Goal: Information Seeking & Learning: Learn about a topic

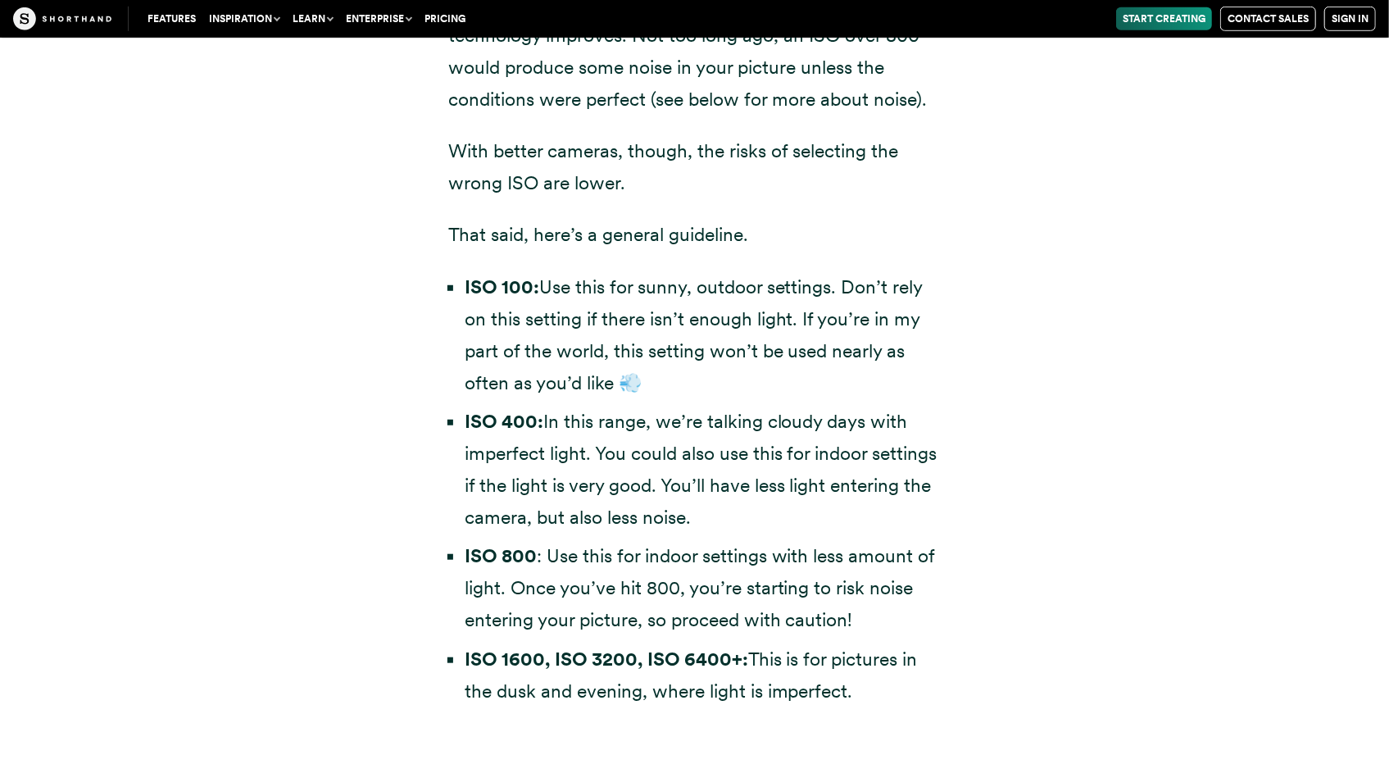
scroll to position [4836, 0]
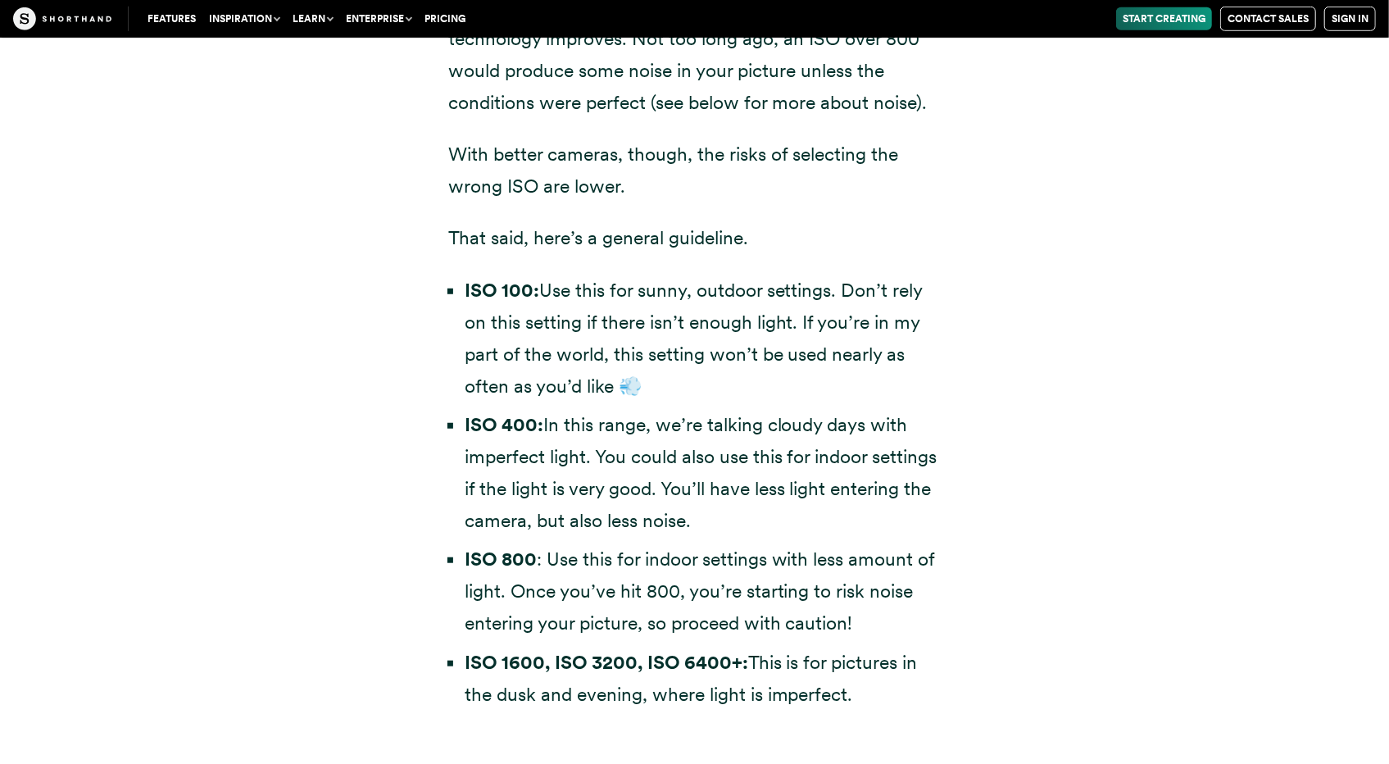
click at [720, 435] on li "ISO 400: In this range, we’re talking cloudy days with imperfect light. You cou…" at bounding box center [703, 473] width 476 height 128
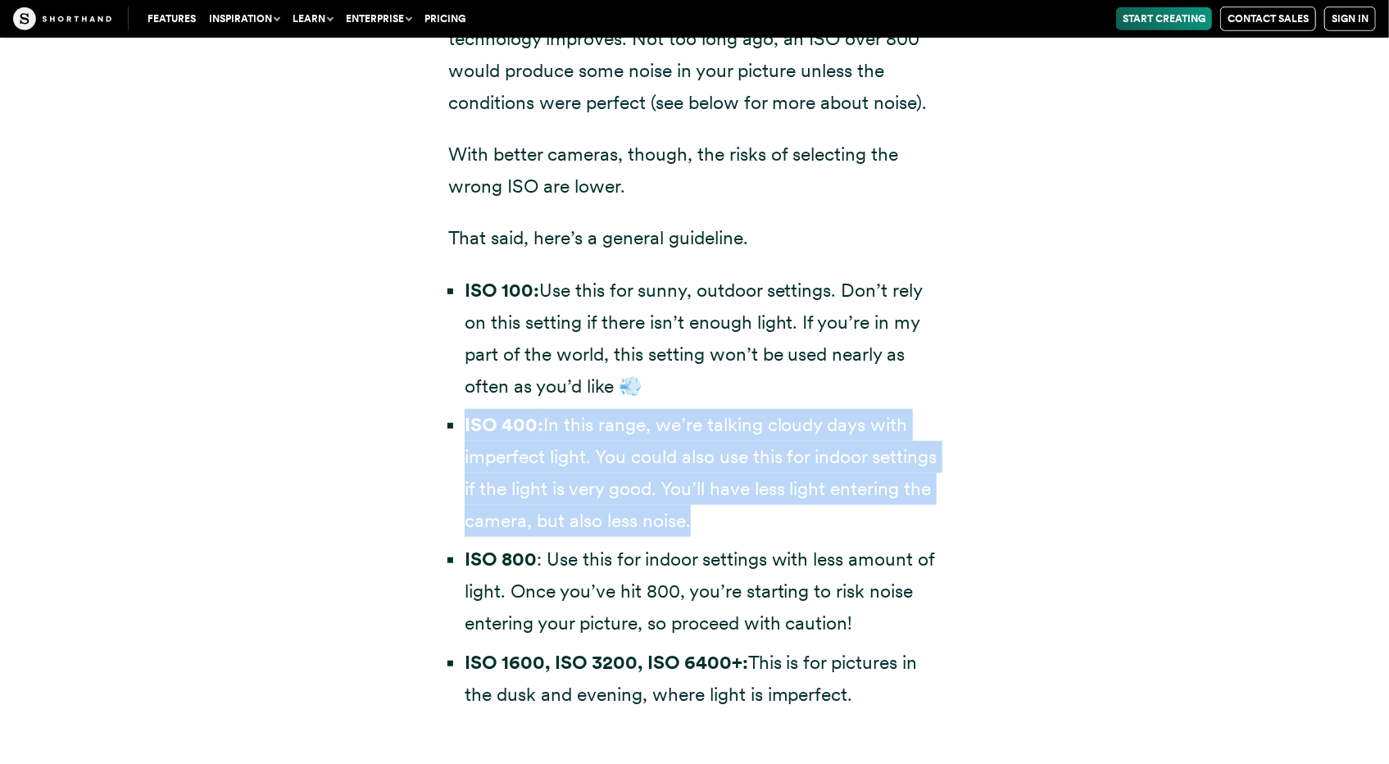
click at [720, 435] on li "ISO 400: In this range, we’re talking cloudy days with imperfect light. You cou…" at bounding box center [703, 473] width 476 height 128
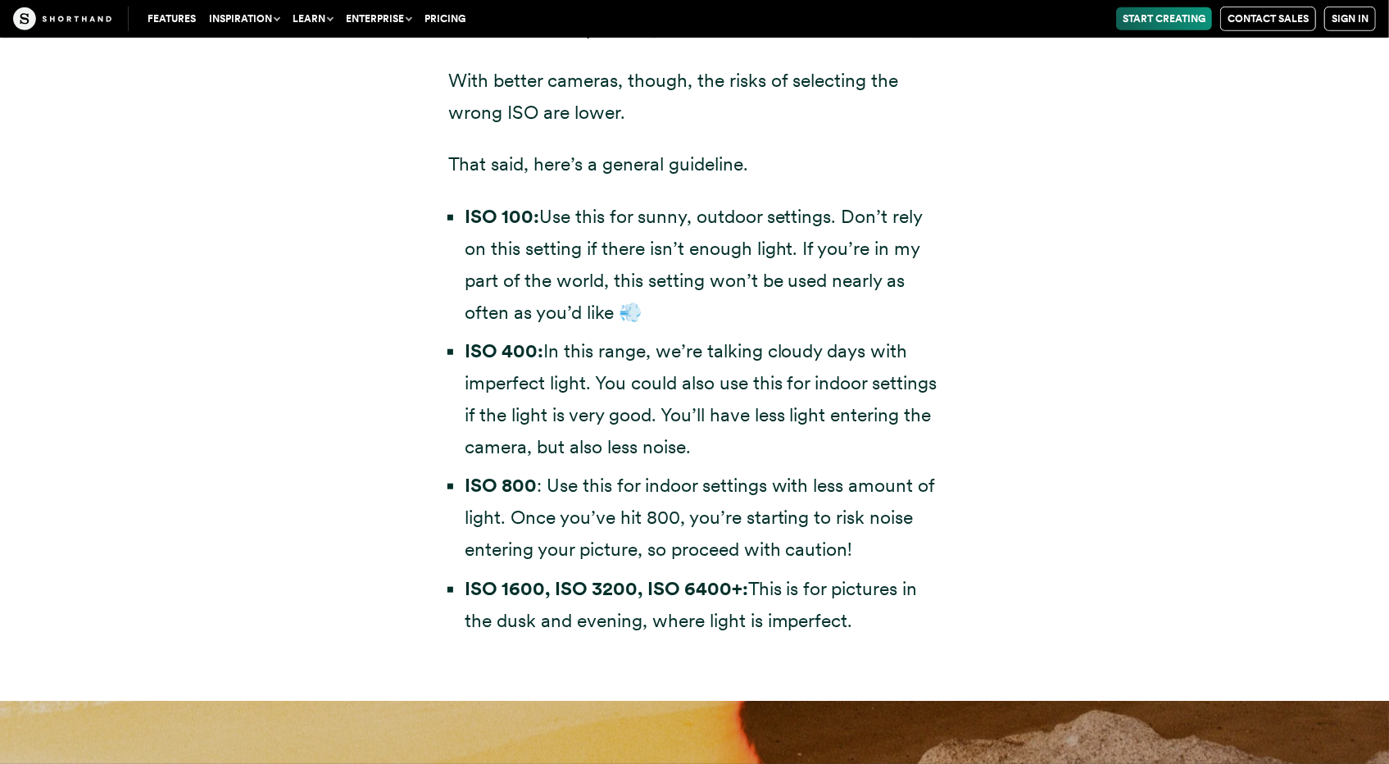
scroll to position [4918, 0]
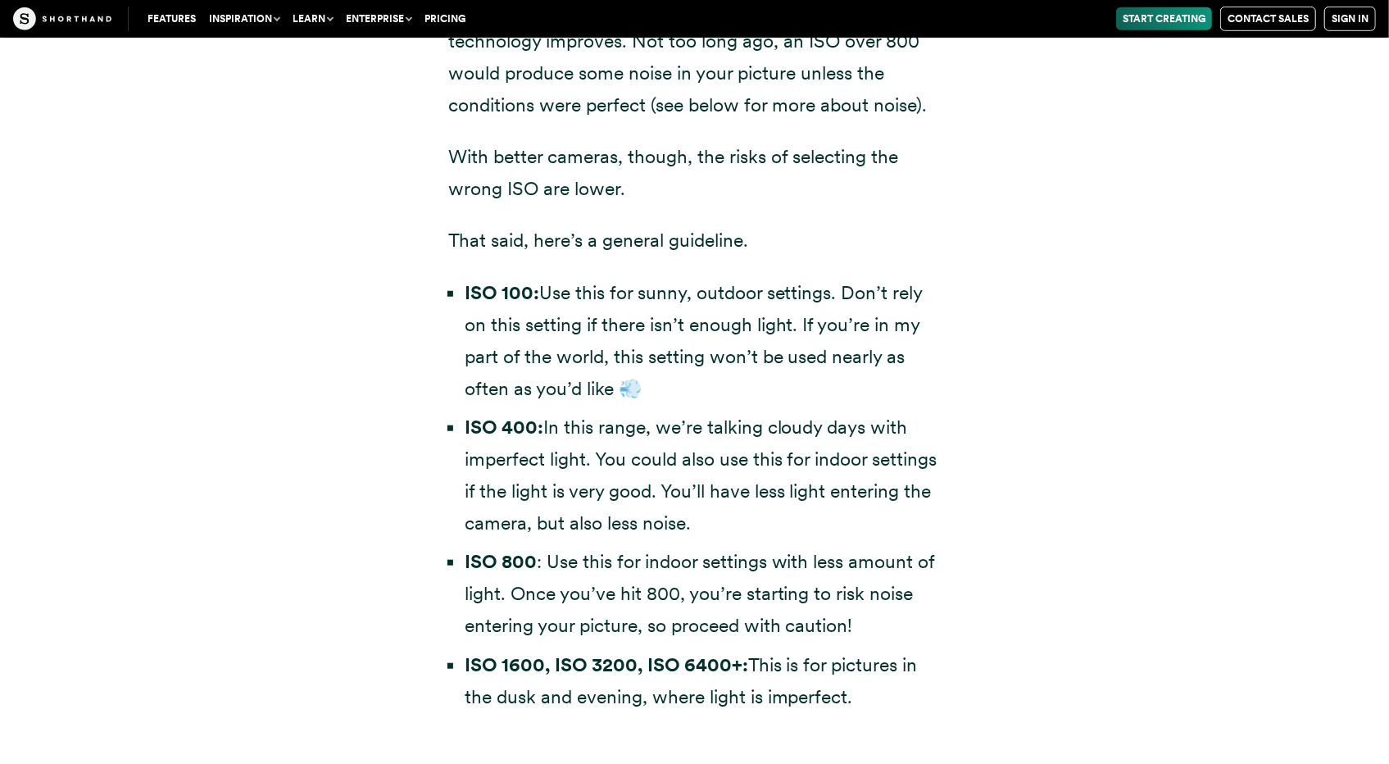
scroll to position [4836, 0]
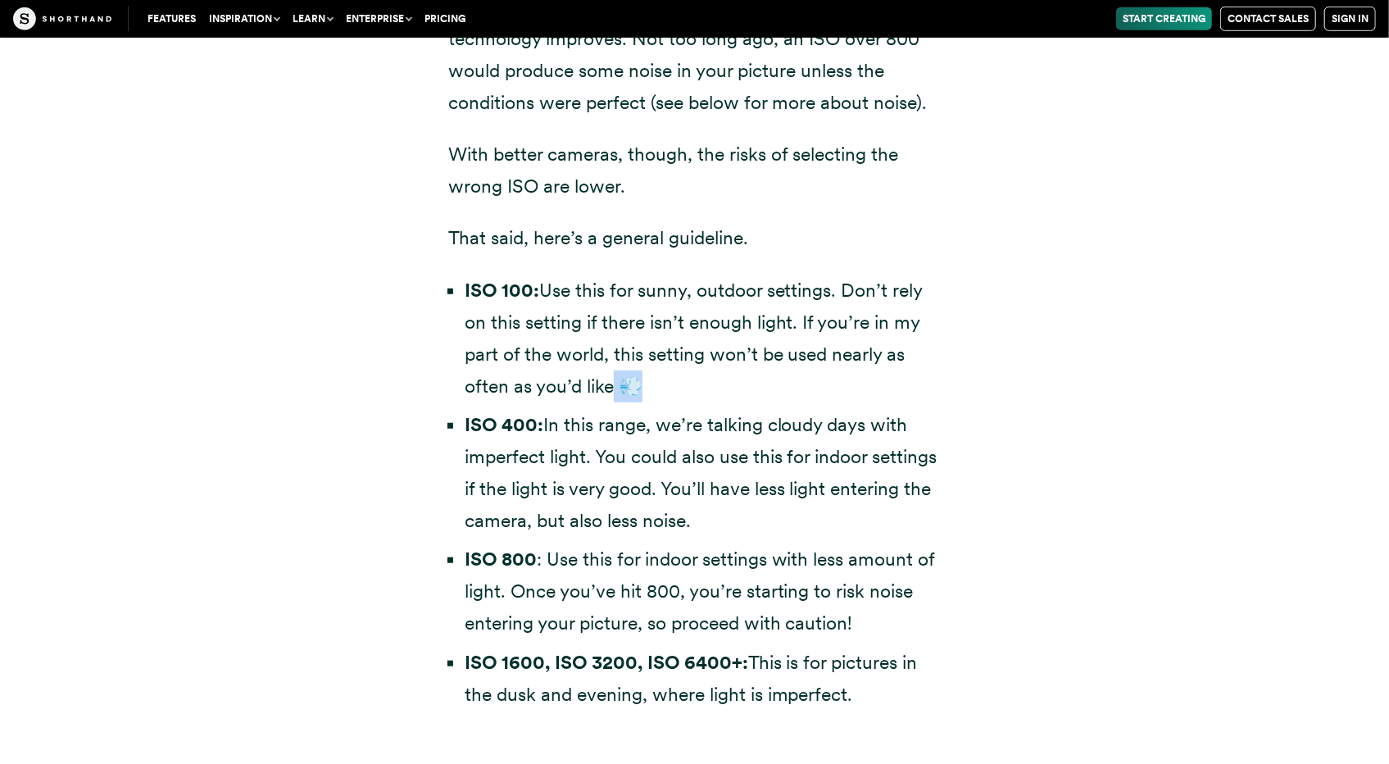
drag, startPoint x: 613, startPoint y: 393, endPoint x: 639, endPoint y: 391, distance: 26.3
click at [639, 391] on li "ISO 100: Use this for sunny, outdoor settings. Don’t rely on this setting if th…" at bounding box center [703, 339] width 476 height 128
click at [701, 502] on li "ISO 400: In this range, we’re talking cloudy days with imperfect light. You cou…" at bounding box center [703, 473] width 476 height 128
drag, startPoint x: 778, startPoint y: 339, endPoint x: 768, endPoint y: 345, distance: 11.4
drag, startPoint x: 768, startPoint y: 345, endPoint x: 689, endPoint y: 393, distance: 93.1
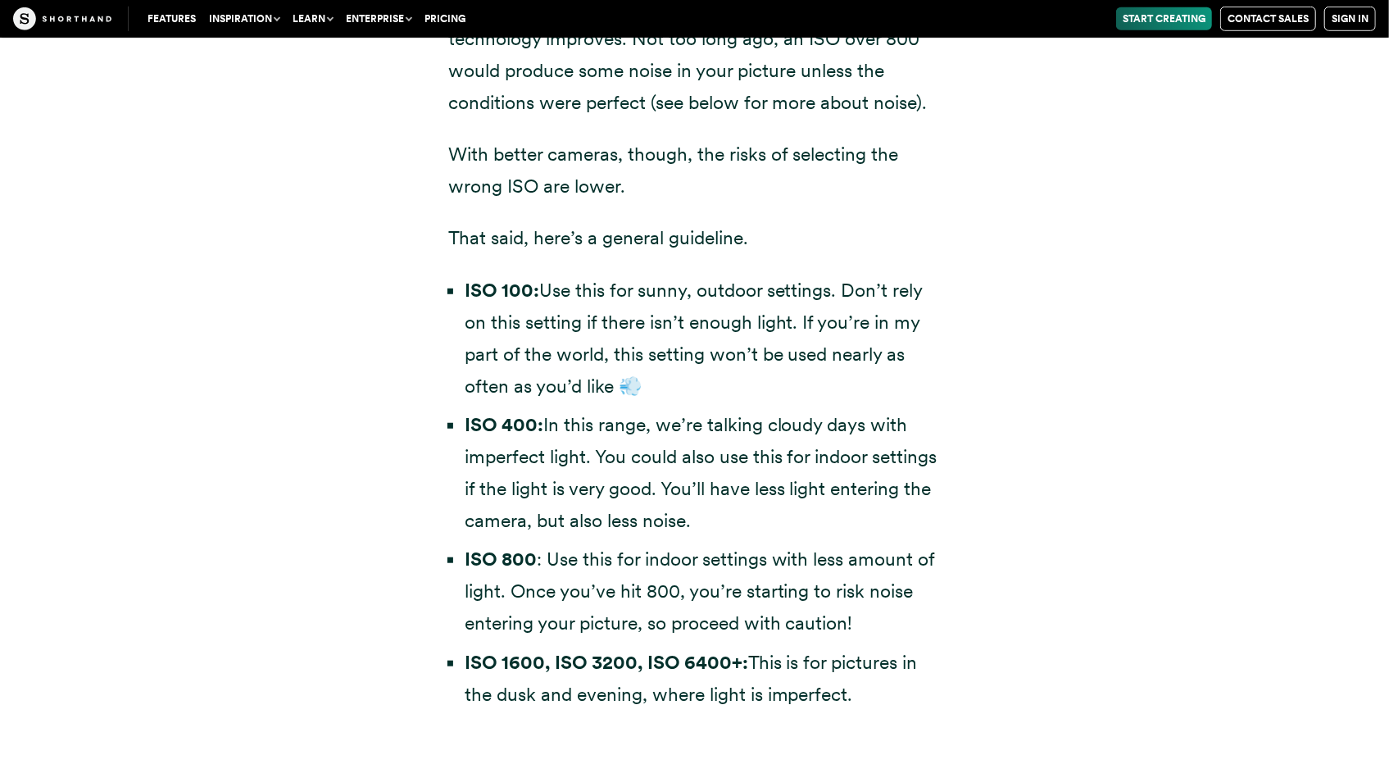
drag, startPoint x: 689, startPoint y: 393, endPoint x: 593, endPoint y: 461, distance: 116.4
